Goal: Information Seeking & Learning: Find specific fact

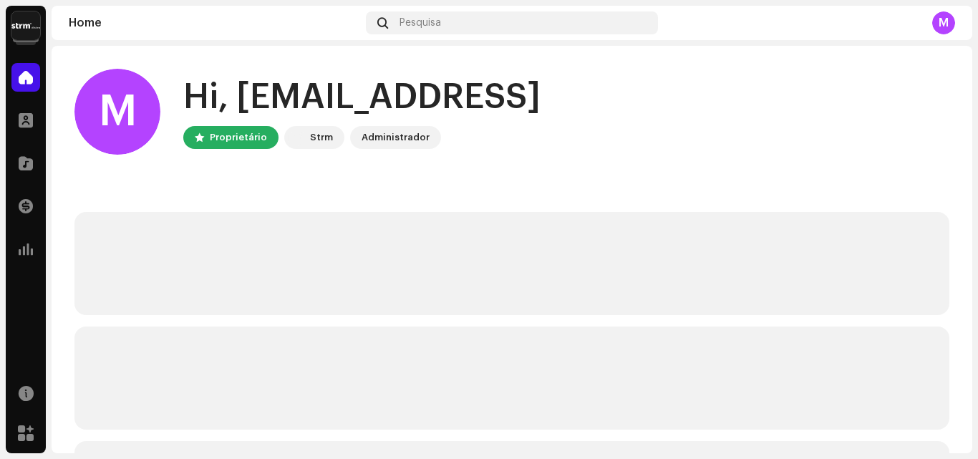
click at [28, 24] on img at bounding box center [25, 25] width 29 height 29
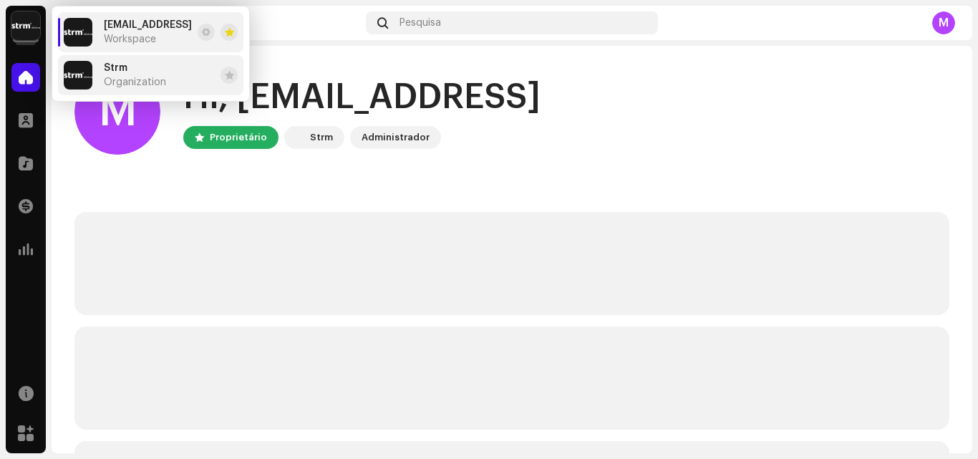
click at [169, 67] on li "Strm Organization" at bounding box center [150, 75] width 185 height 40
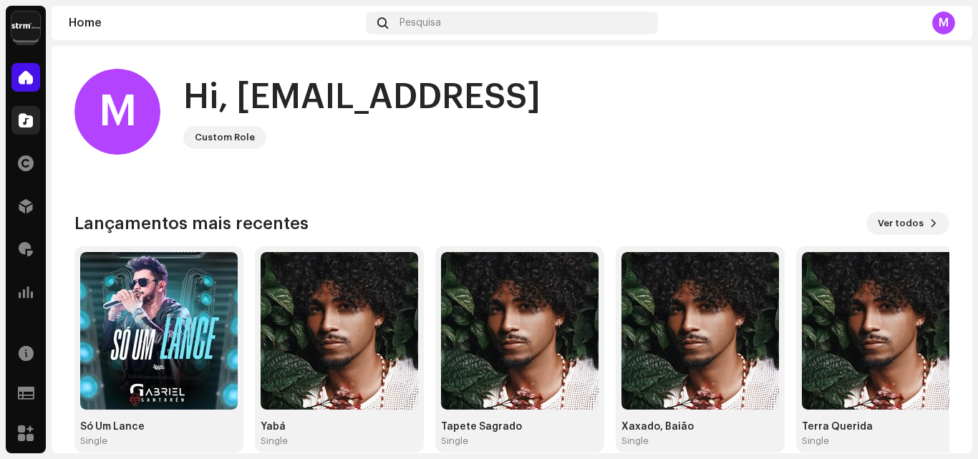
click at [27, 128] on div at bounding box center [25, 120] width 29 height 29
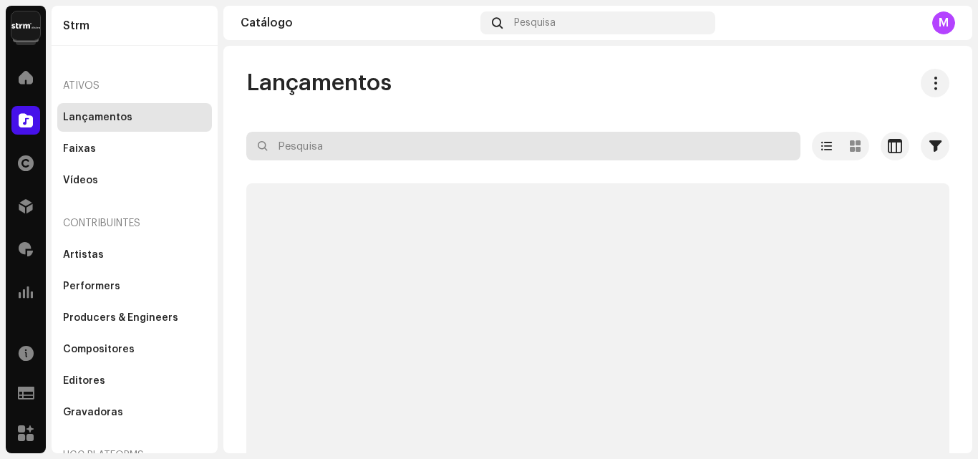
click at [321, 138] on input "text" at bounding box center [523, 146] width 554 height 29
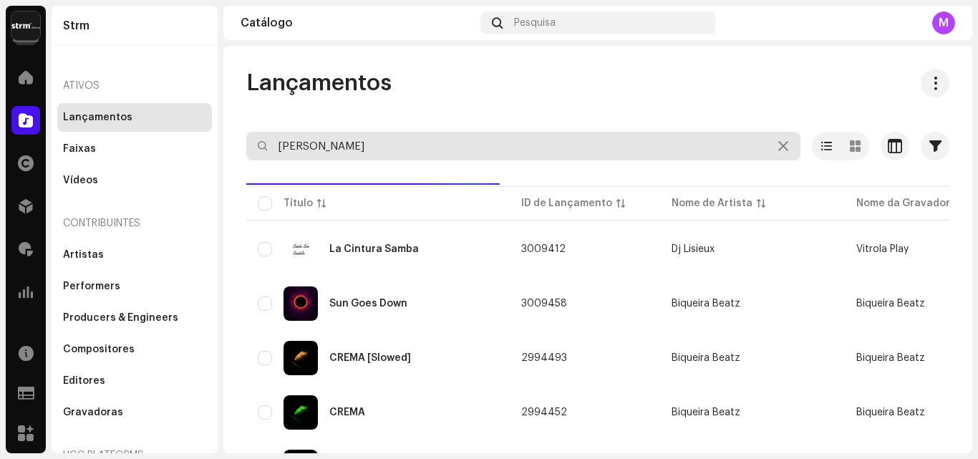
type input "Juninho Bessa"
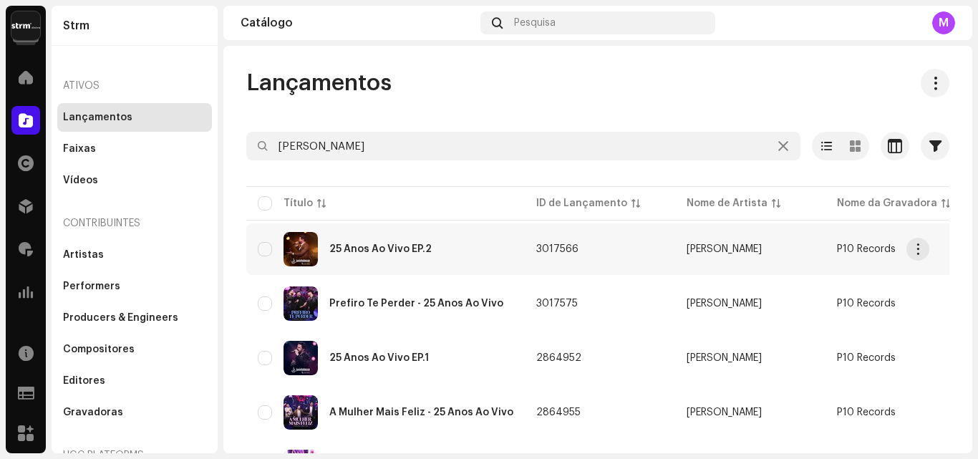
click at [410, 252] on div "25 Anos Ao Vivo EP.2" at bounding box center [380, 249] width 102 height 10
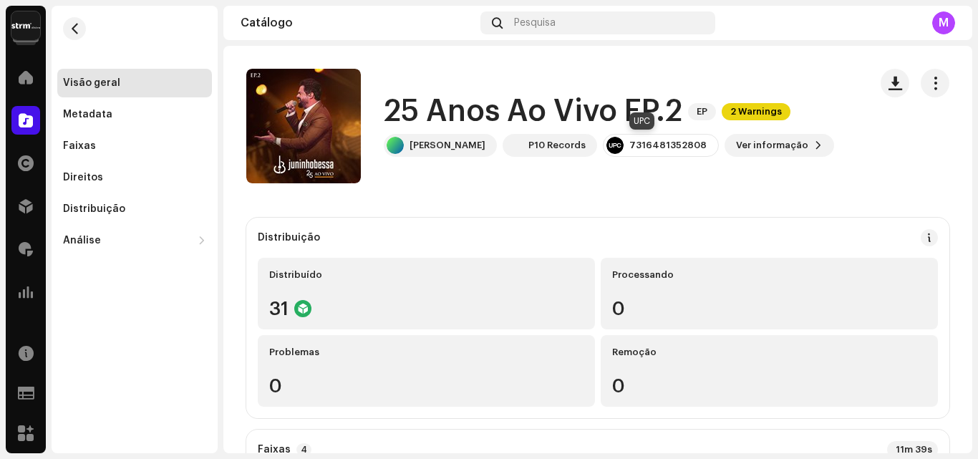
click at [646, 148] on div "7316481352808" at bounding box center [667, 145] width 77 height 11
click at [646, 150] on div "7316481352808" at bounding box center [667, 145] width 77 height 11
copy re-o-release-hero "7316481352808 Ver informação"
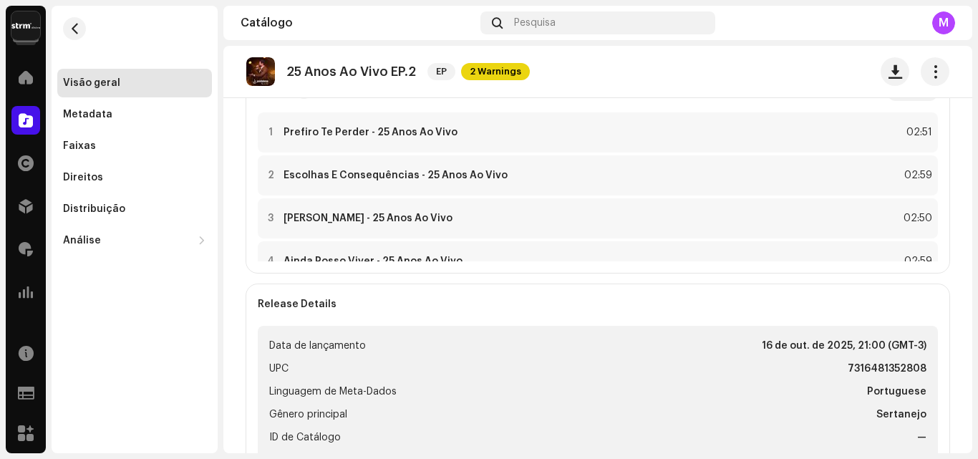
scroll to position [358, 0]
click at [71, 24] on span "button" at bounding box center [74, 28] width 11 height 11
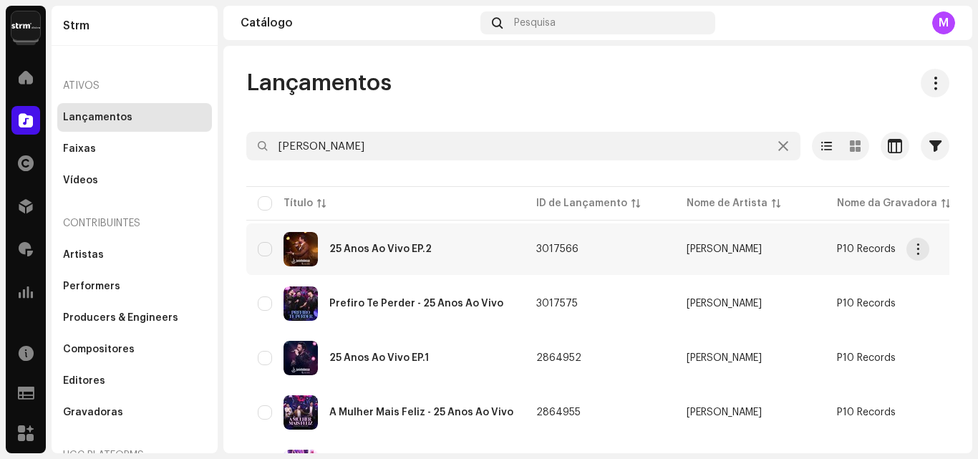
click at [365, 256] on div "25 Anos Ao Vivo EP.2" at bounding box center [386, 249] width 256 height 34
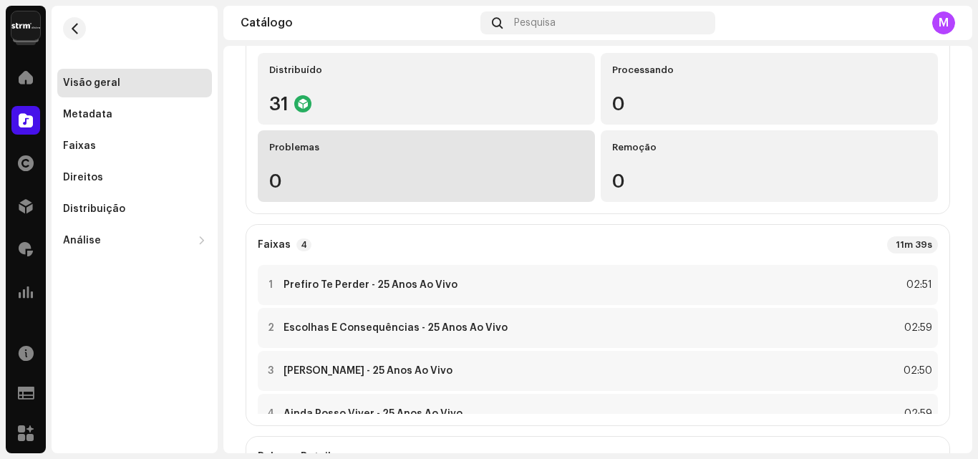
scroll to position [215, 0]
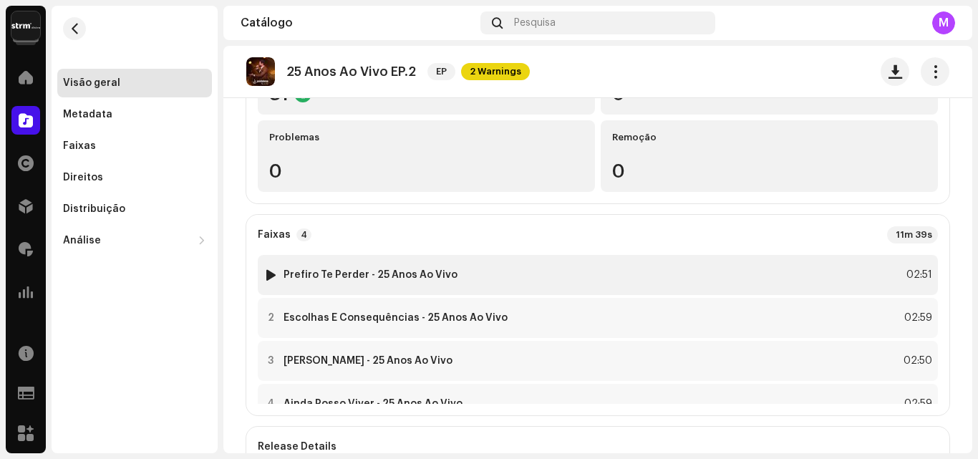
click at [432, 268] on div "1 Prefiro Te Perder - 25 Anos Ao Vivo" at bounding box center [360, 275] width 194 height 14
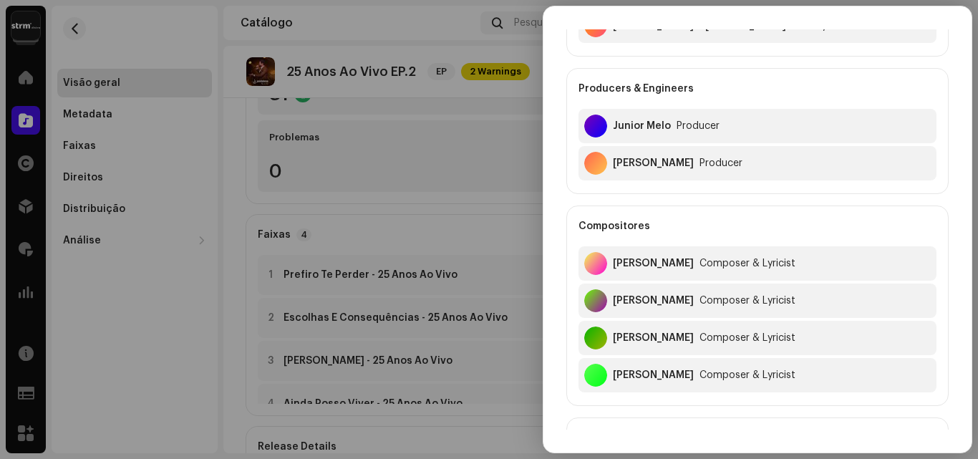
scroll to position [130, 0]
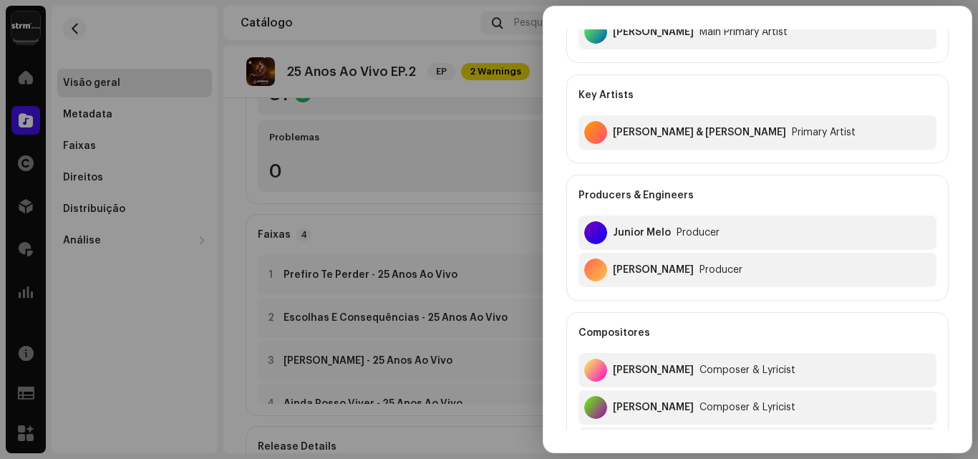
click at [494, 223] on div at bounding box center [489, 229] width 978 height 459
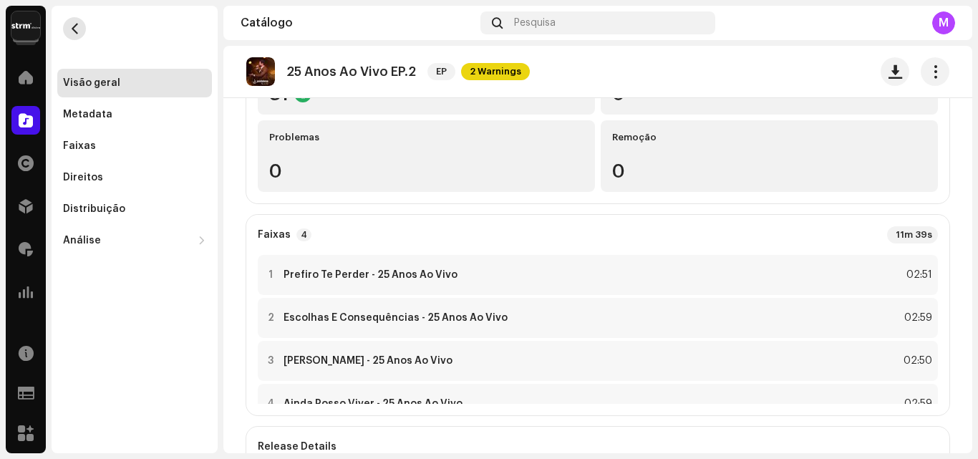
click at [81, 22] on button "button" at bounding box center [74, 28] width 23 height 23
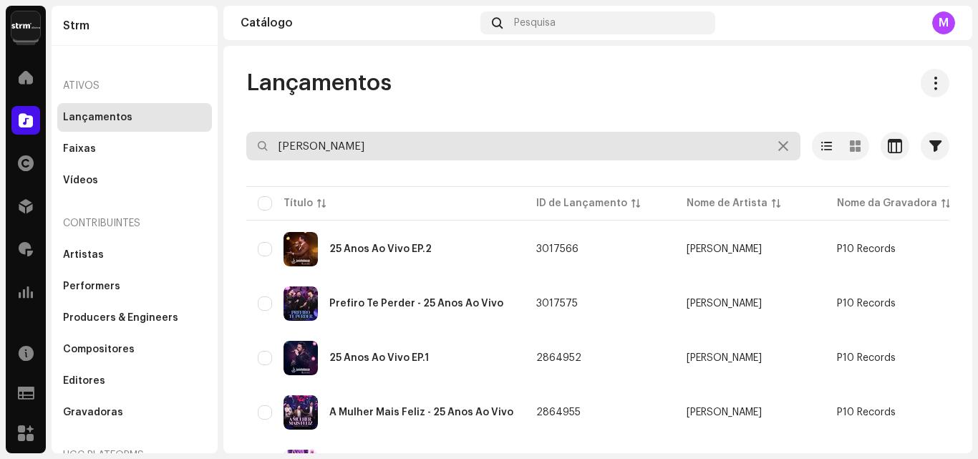
click at [382, 140] on input "Juninho Bessa" at bounding box center [523, 146] width 554 height 29
click at [380, 139] on input "Juninho Bessa" at bounding box center [523, 146] width 554 height 29
type input "J"
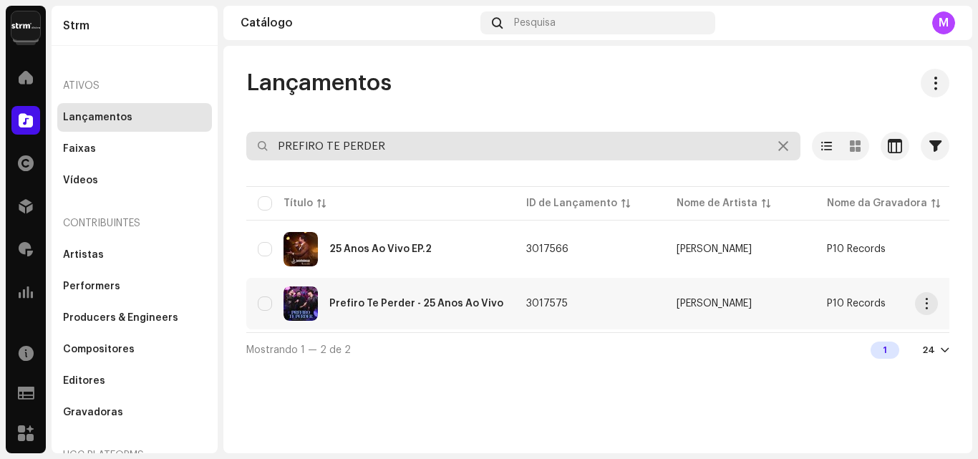
type input "PREFIRO TE PERDER"
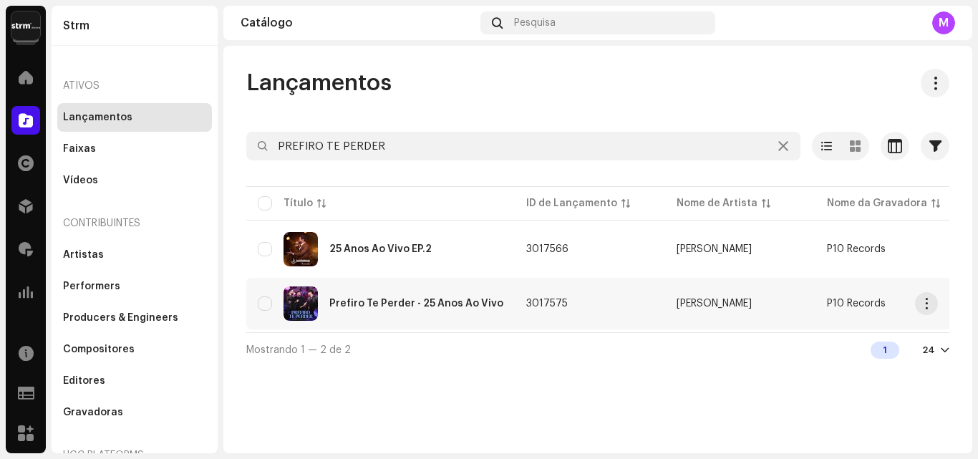
click at [401, 296] on div "Prefiro Te Perder - 25 Anos Ao Vivo" at bounding box center [381, 303] width 246 height 34
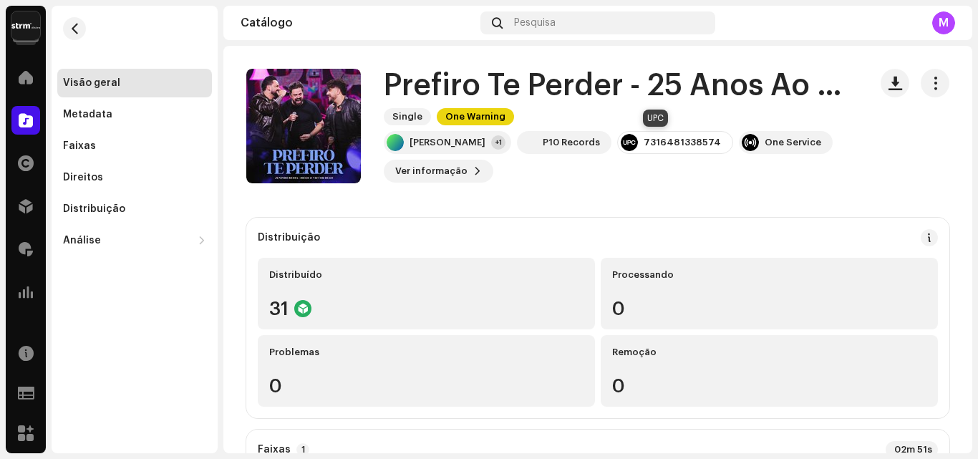
click at [662, 139] on div "7316481338574" at bounding box center [682, 142] width 77 height 11
copy div "7316481338574"
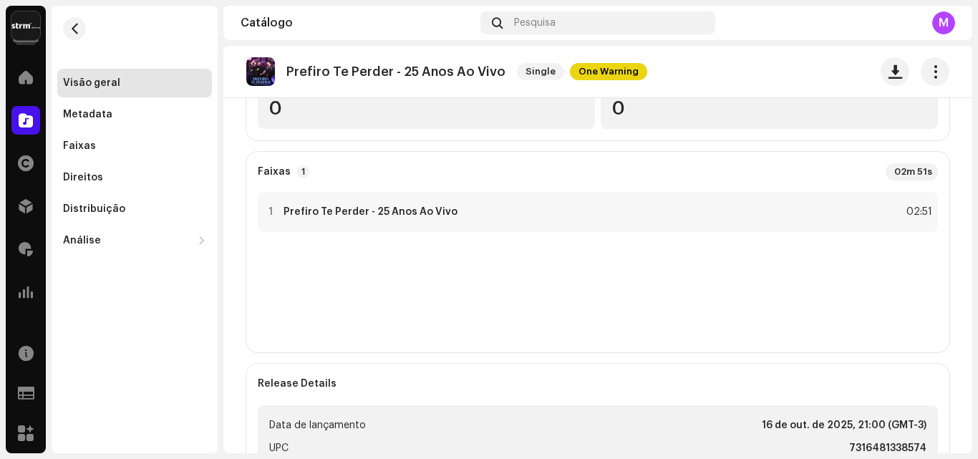
scroll to position [286, 0]
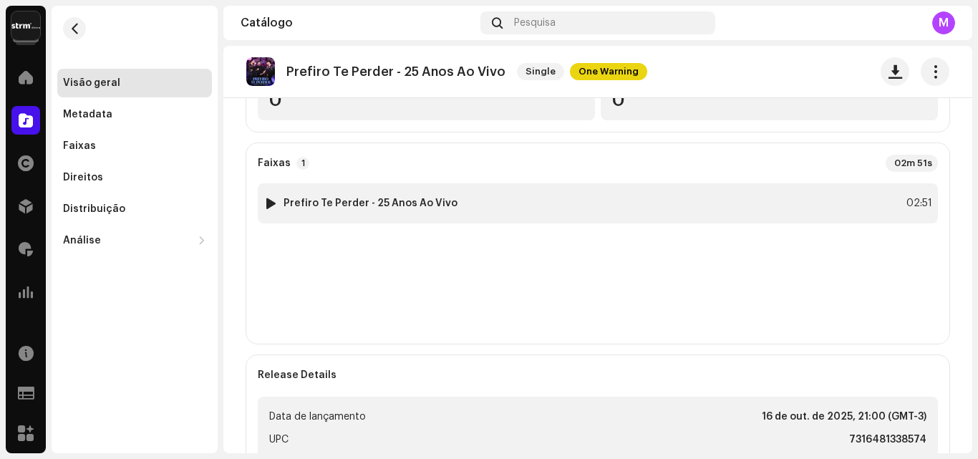
click at [460, 206] on div "1 Prefiro Te Perder - 25 Anos Ao Vivo 02:51" at bounding box center [598, 203] width 680 height 40
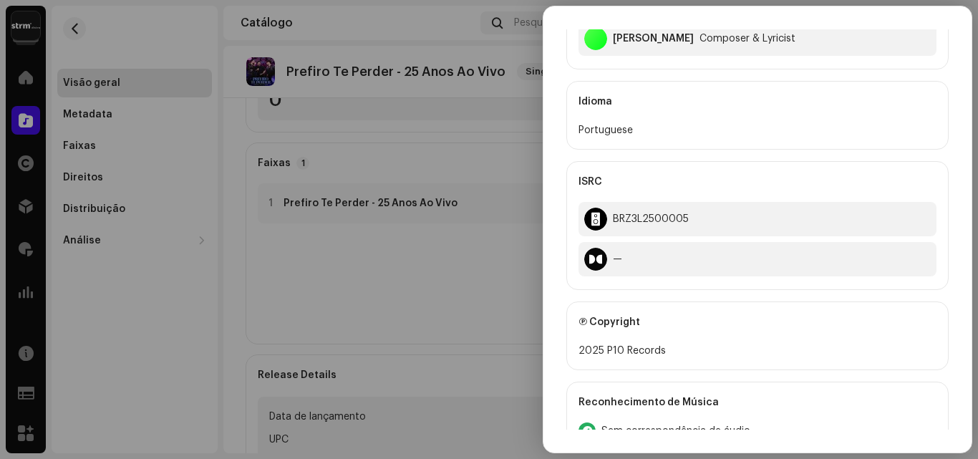
scroll to position [644, 0]
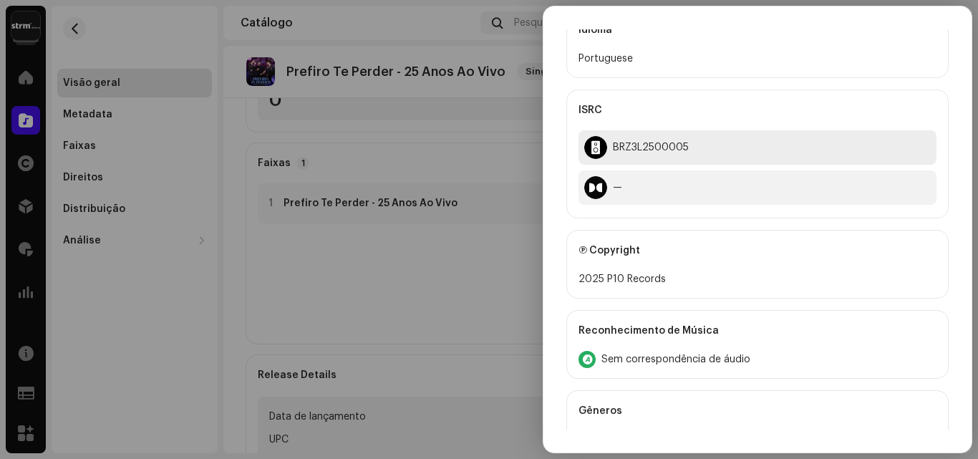
click at [652, 147] on div "BRZ3L2500005" at bounding box center [651, 147] width 76 height 11
